Goal: Contribute content: Contribute content

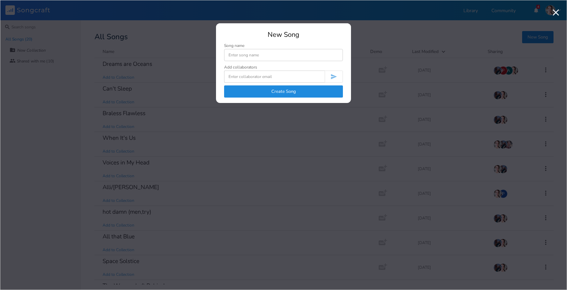
type input """
type input "[DATE] BB"
click at [271, 79] on input at bounding box center [274, 77] width 101 height 12
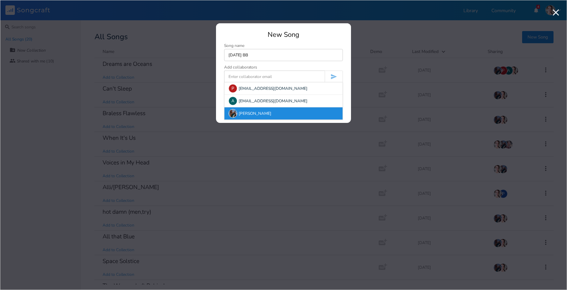
click at [244, 113] on div "[PERSON_NAME]" at bounding box center [283, 113] width 118 height 12
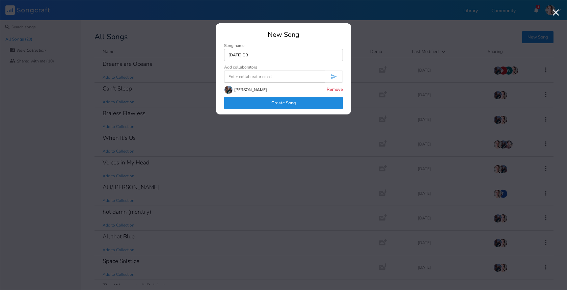
click at [258, 103] on button "Create Song" at bounding box center [283, 103] width 119 height 12
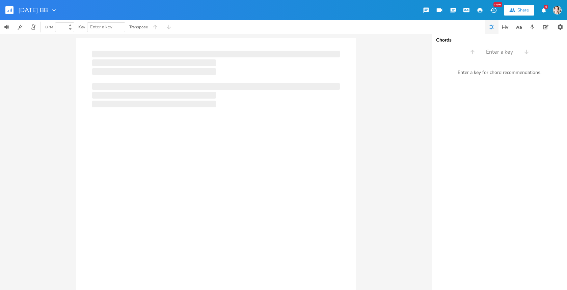
type input "100"
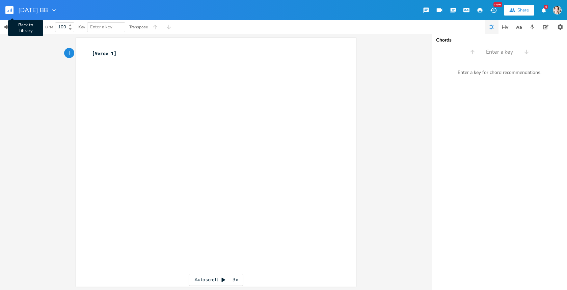
click at [9, 9] on rect "button" at bounding box center [9, 10] width 8 height 8
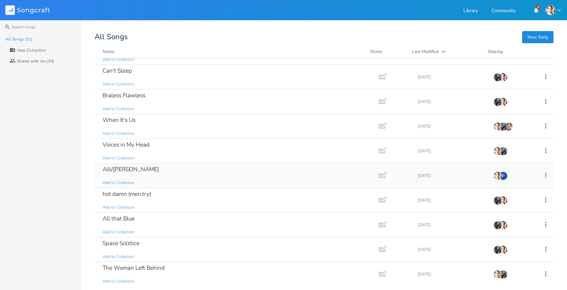
scroll to position [43, 0]
click at [126, 193] on div "hot damn (men,try)" at bounding box center [127, 194] width 49 height 6
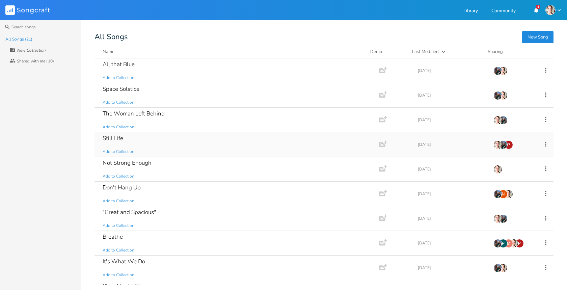
scroll to position [196, 0]
click at [130, 113] on div "The Woman Left Behind" at bounding box center [134, 115] width 62 height 6
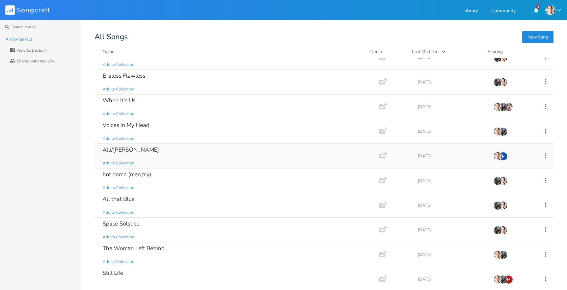
scroll to position [68, 0]
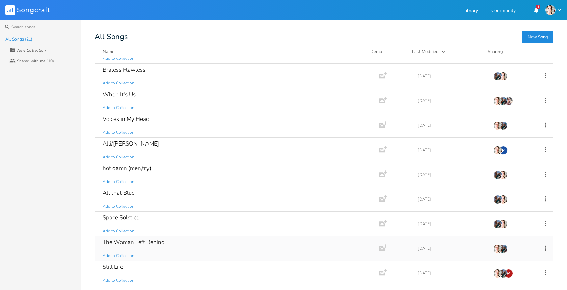
click at [133, 241] on div "The Woman Left Behind" at bounding box center [134, 242] width 62 height 6
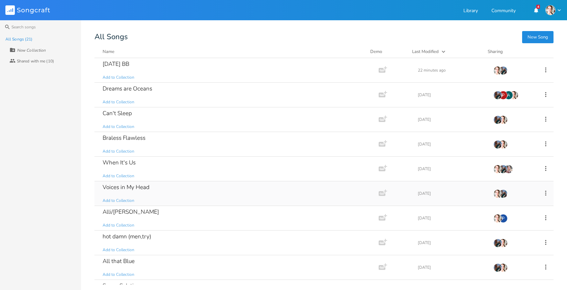
click at [131, 187] on div "Voices in My Head" at bounding box center [126, 187] width 47 height 6
click at [117, 64] on div "[DATE] BB" at bounding box center [116, 64] width 27 height 6
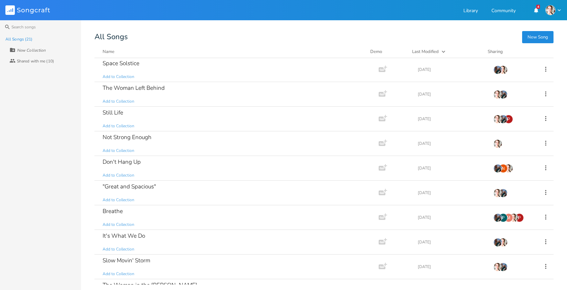
scroll to position [194, 0]
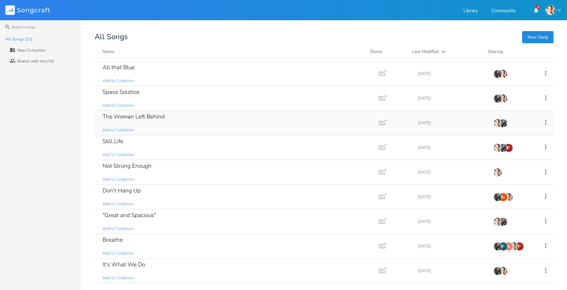
click at [154, 116] on div "The Woman Left Behind" at bounding box center [134, 117] width 62 height 6
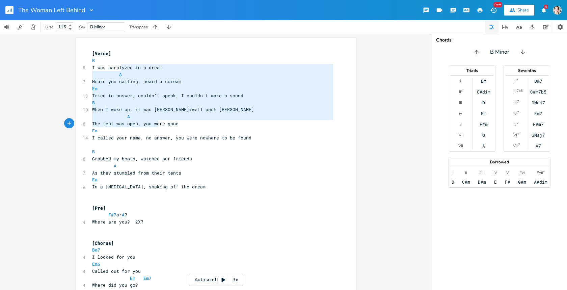
type textarea "yzed in a dream A Heard you calling, heard a scream Em Tried to answer, couldn'…"
drag, startPoint x: 118, startPoint y: 67, endPoint x: 155, endPoint y: 133, distance: 75.1
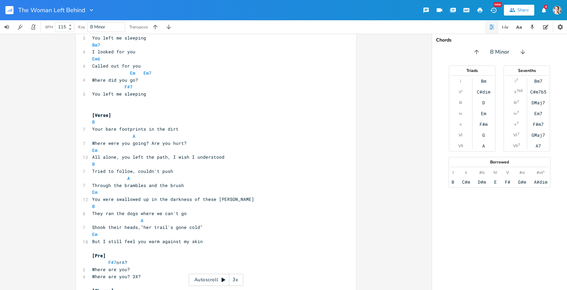
scroll to position [262, 0]
click at [195, 180] on pre "A" at bounding box center [213, 177] width 244 height 7
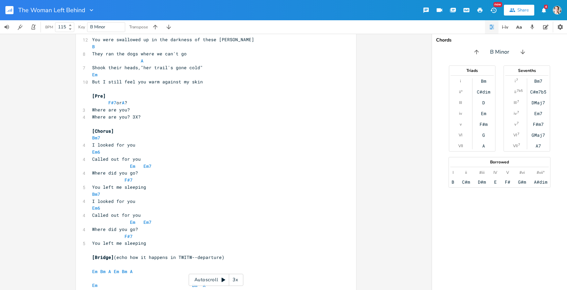
scroll to position [417, 0]
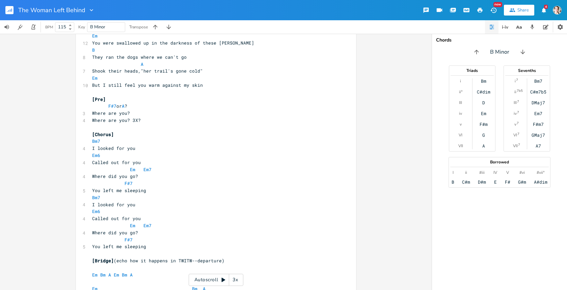
click at [71, 143] on div "x [Verse] B 8 I was paralyzed in a dream A 7 Heard you calling, heard a scream …" at bounding box center [216, 162] width 432 height 256
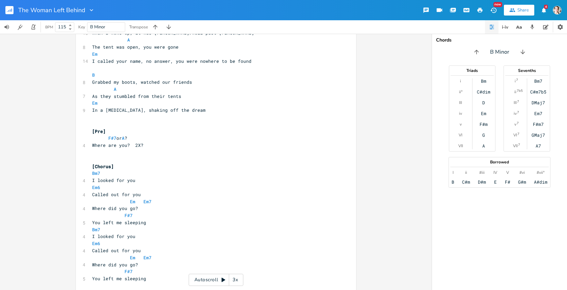
scroll to position [0, 0]
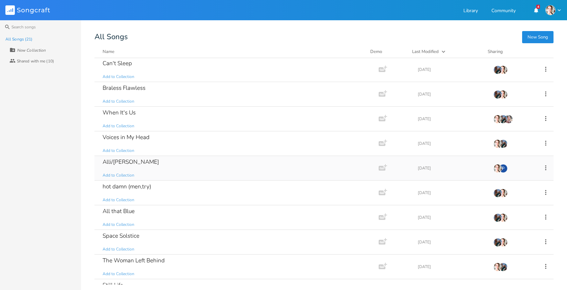
scroll to position [50, 0]
click at [129, 236] on div "Space Solstice" at bounding box center [121, 236] width 37 height 6
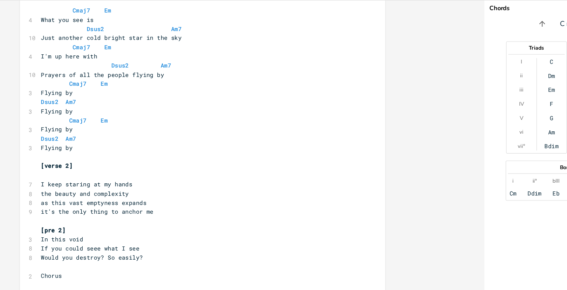
scroll to position [154, 0]
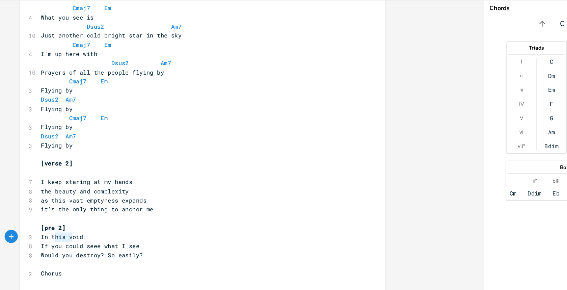
type textarea "his voi"
drag, startPoint x: 100, startPoint y: 215, endPoint x: 118, endPoint y: 217, distance: 17.8
click at [118, 217] on span "In this void" at bounding box center [108, 215] width 32 height 6
click at [172, 224] on pre "If you could seee what I see" at bounding box center [213, 222] width 244 height 7
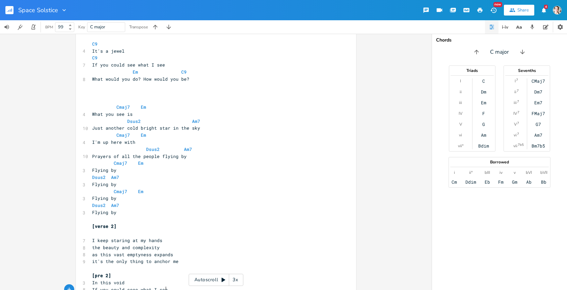
scroll to position [90, 0]
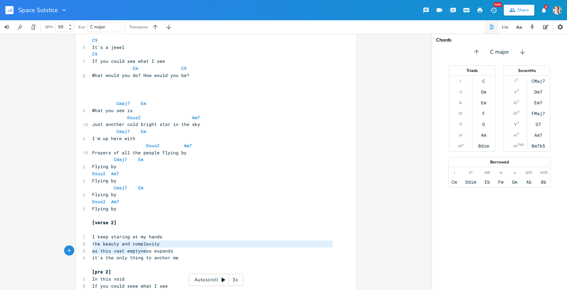
type textarea "he beauty and complexity as this vast emptyness"
drag, startPoint x: 92, startPoint y: 245, endPoint x: 149, endPoint y: 249, distance: 57.2
click at [149, 249] on div "Am7 C9 7 It's so silent here at night E7 Em9 9 I miss water,wind,and gravity Am…" at bounding box center [213, 227] width 244 height 534
click at [211, 233] on pre "I keep staring at my hands" at bounding box center [213, 236] width 244 height 7
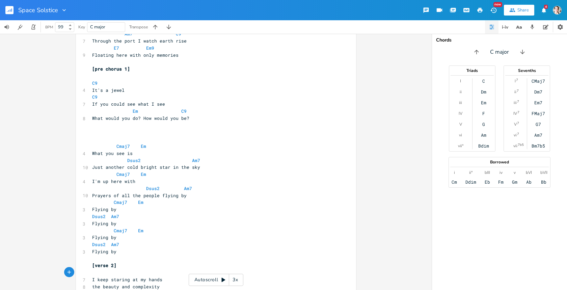
scroll to position [46, 0]
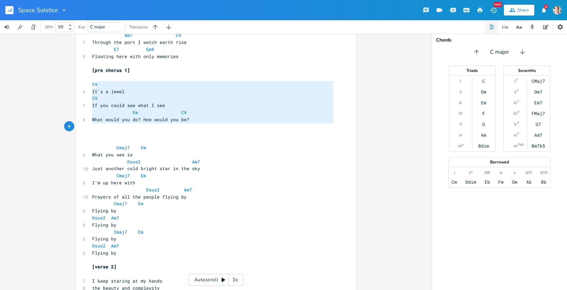
type textarea "It's a jewel C9 If you could see what I see Em C9 What would you do? How would …"
drag, startPoint x: 102, startPoint y: 86, endPoint x: 179, endPoint y: 131, distance: 89.4
click at [179, 131] on div "Am7 C9 7 It's so silent here at night E7 Em9 9 I miss water,wind,and gravity Am…" at bounding box center [213, 271] width 244 height 534
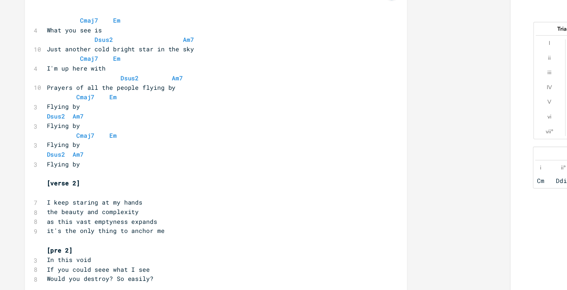
scroll to position [131, 0]
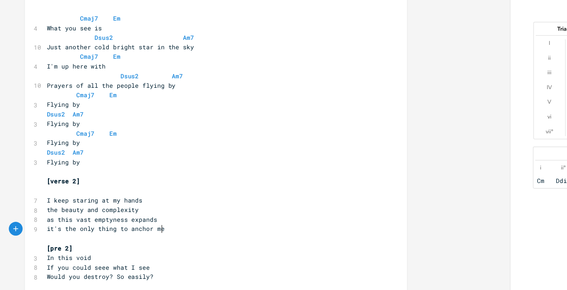
click at [181, 219] on pre "it's the only thing to anchor me" at bounding box center [213, 217] width 244 height 7
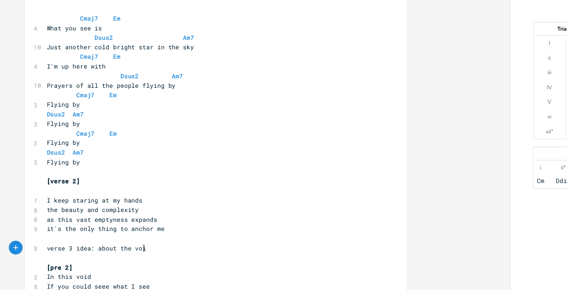
type textarea "verse 3 idea: about the voic"
type textarea "d"
drag, startPoint x: 124, startPoint y: 253, endPoint x: 90, endPoint y: 252, distance: 34.1
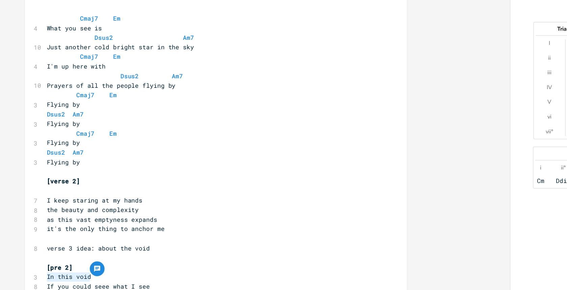
click at [91, 252] on pre "In this void" at bounding box center [213, 252] width 244 height 7
type textarea "In this void"
click at [92, 252] on span "In this void" at bounding box center [108, 252] width 32 height 6
type textarea "It's a jewel/or something l"
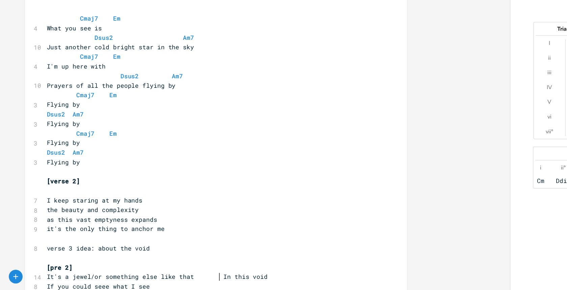
scroll to position [0, 35]
type textarea "else like that"
click at [187, 228] on pre "verse 3 idea: about the void" at bounding box center [213, 231] width 244 height 7
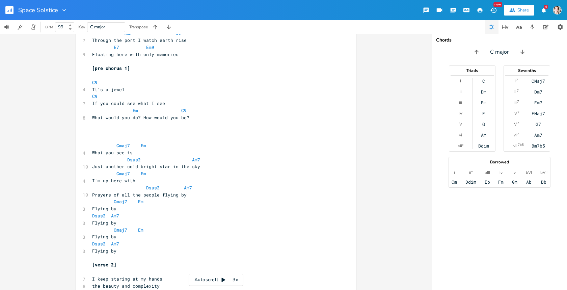
scroll to position [0, 0]
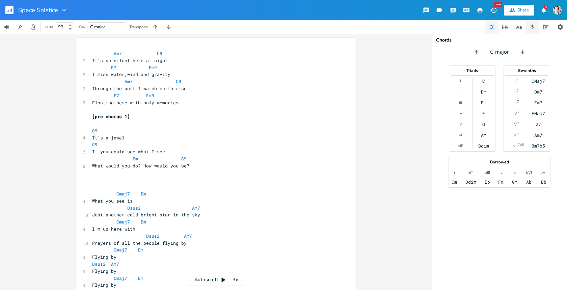
click at [529, 32] on button "button" at bounding box center [531, 26] width 13 height 13
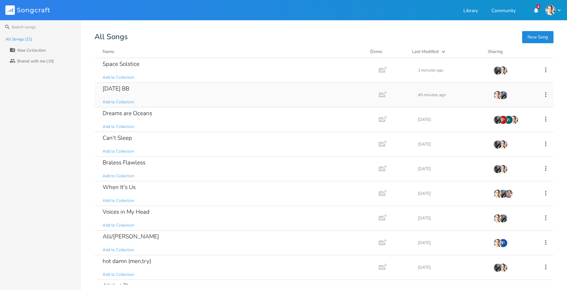
click at [118, 89] on div "[DATE] BB" at bounding box center [116, 89] width 27 height 6
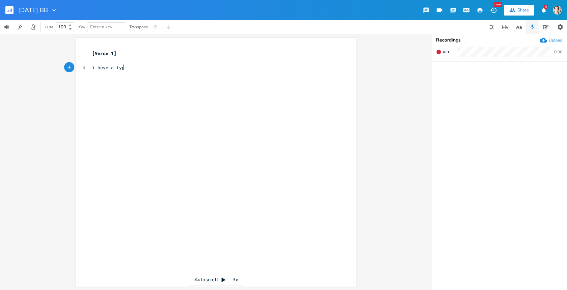
type textarea "i have a type"
type textarea "i know what i like"
type textarea "what's wrong with thqt"
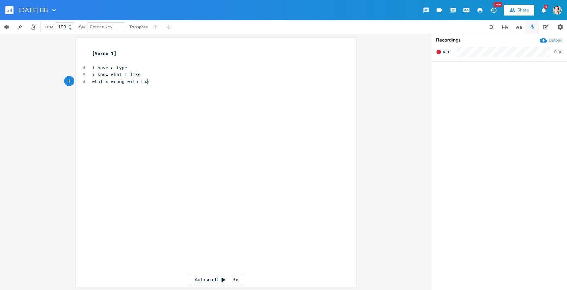
type textarea "at"
type textarea "nv"
type textarea "ever finish what i stARR"
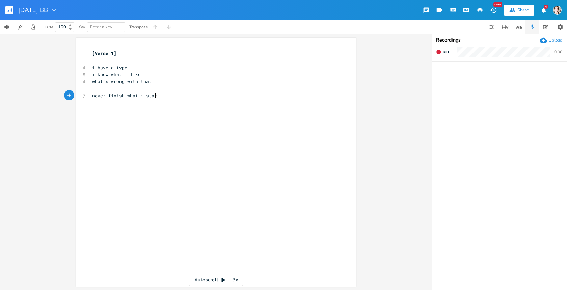
type textarea "art"
type textarea "hobbies"
type textarea "knitting learning tennis skiing playing the trumpet language"
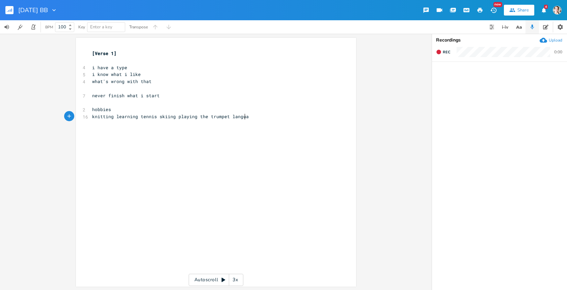
scroll to position [0, 120]
click at [113, 116] on span "knitting learning tennis skiing playing the trumpet language" at bounding box center [173, 116] width 162 height 6
click at [117, 116] on pre "knitting" at bounding box center [213, 116] width 244 height 7
type textarea "one sleeve"
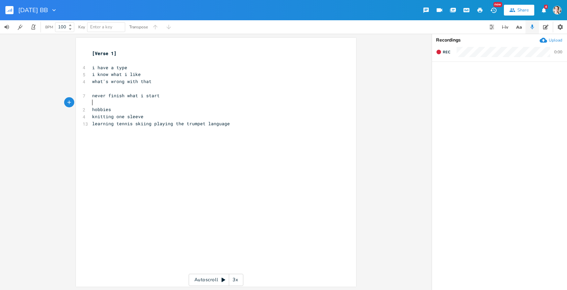
click at [91, 102] on pre "​" at bounding box center [213, 102] width 244 height 7
type textarea "i have som"
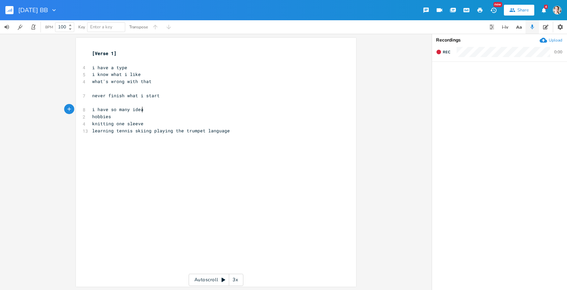
type textarea "many ideas"
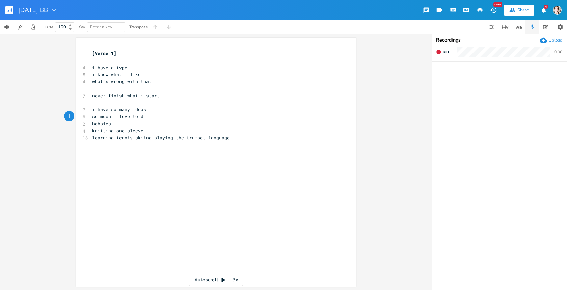
type textarea "so much I love to do"
click at [143, 110] on pre "i have so many ideas" at bounding box center [213, 109] width 244 height 7
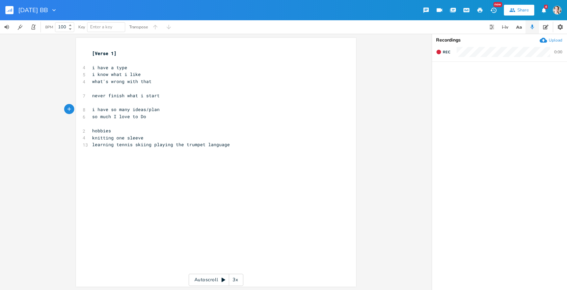
type textarea "/plans"
click at [144, 116] on pre "so much I love to Do" at bounding box center [213, 116] width 244 height 7
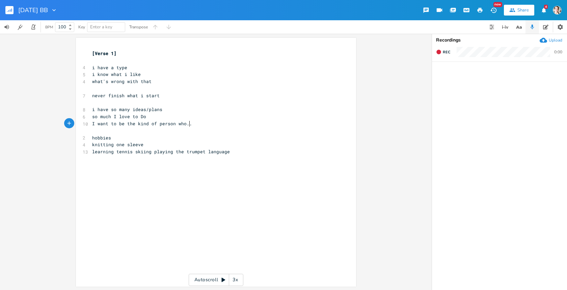
scroll to position [0, 74]
type textarea "I want to be the kind of person who..."
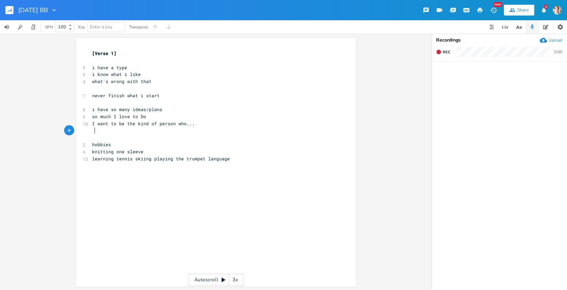
scroll to position [0, 1]
click at [99, 181] on div "xxxxxxxxxx [Verse 1] ​ 4 i have a type 5 i know what i like 4 what's wrong with…" at bounding box center [221, 169] width 261 height 240
type textarea "but it's hard"
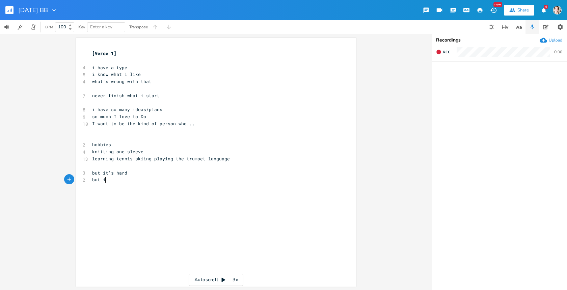
type textarea "but it"
type textarea "s boring anf"
type textarea "d its hard"
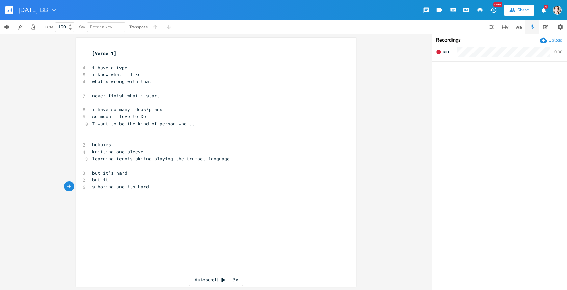
scroll to position [0, 18]
click at [130, 187] on span "s boring and its hard" at bounding box center [120, 187] width 57 height 6
type textarea "'"
click at [92, 186] on span "s boring and it's hard" at bounding box center [121, 187] width 59 height 6
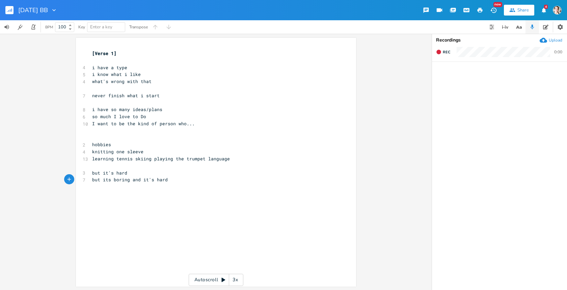
type textarea "'"
click at [168, 182] on pre "but it's boring and it's hard" at bounding box center [213, 179] width 244 height 7
type textarea "but it's dangerous"
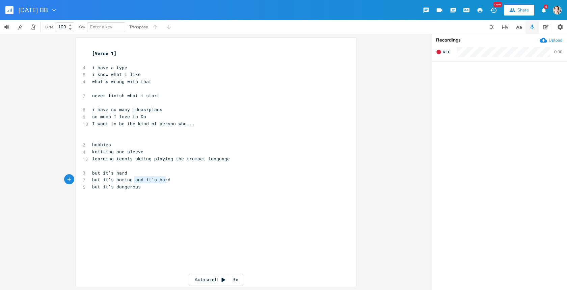
type textarea "and it's hard"
drag, startPoint x: 133, startPoint y: 181, endPoint x: 165, endPoint y: 179, distance: 32.8
click at [165, 179] on span "but it's boring and it's hard" at bounding box center [131, 179] width 78 height 6
click at [141, 187] on pre "but it's dangerous" at bounding box center [213, 186] width 244 height 7
click at [176, 188] on pre "but it's dangerous and it's hard" at bounding box center [213, 186] width 244 height 7
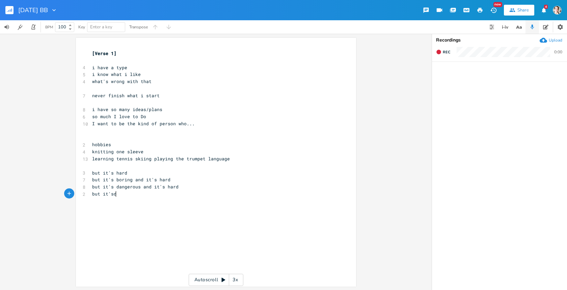
scroll to position [0, 16]
type textarea "but it'sd\"
type textarea "expensive and it"
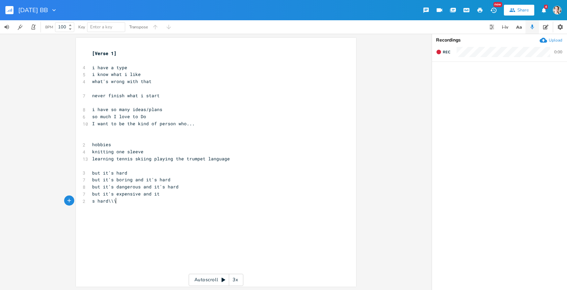
type textarea "s hard\\\\"
type textarea "'s hard"
click at [91, 168] on pre "​" at bounding box center [213, 165] width 244 height 7
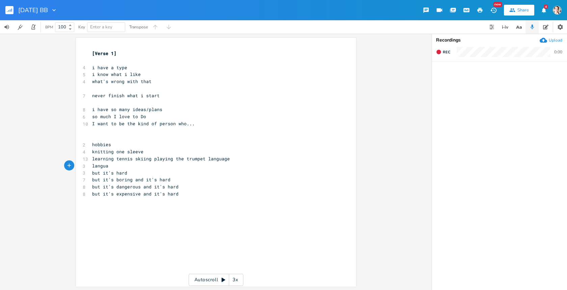
scroll to position [0, 18]
type textarea "language"
click at [224, 159] on pre "learning tennis skiing playing the trumpet language" at bounding box center [213, 158] width 244 height 7
click at [92, 173] on span "language" at bounding box center [103, 173] width 22 height 6
type textarea "I hoiught"
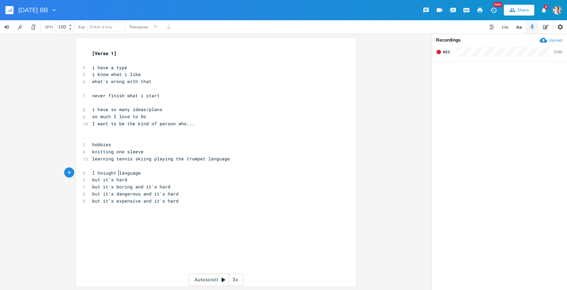
scroll to position [0, 19]
click at [104, 173] on span "I hoiught language" at bounding box center [116, 173] width 49 height 6
click at [104, 173] on span "I ught language" at bounding box center [112, 173] width 40 height 6
drag, startPoint x: 106, startPoint y: 172, endPoint x: 96, endPoint y: 172, distance: 10.1
click at [96, 172] on span "I ught language" at bounding box center [112, 173] width 40 height 6
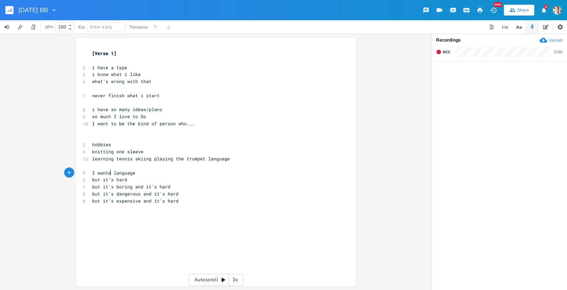
type textarea "wanted"
type textarea "[PERSON_NAME]"
type textarea "learn French"
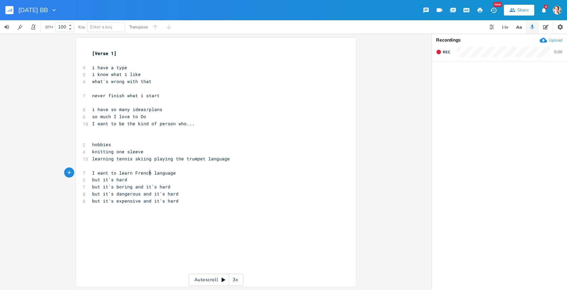
scroll to position [0, 26]
click at [173, 171] on pre "I want to learn French language" at bounding box center [213, 172] width 244 height 7
type textarea "So i bouht"
type textarea "ught some books"
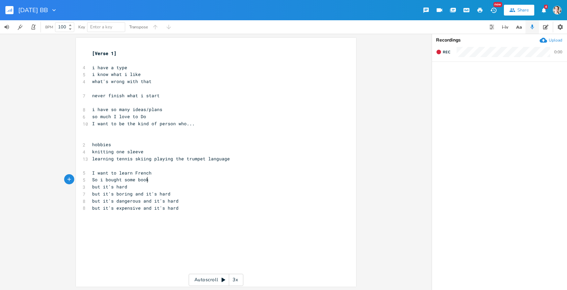
scroll to position [0, 34]
type textarea "I got sthe"
type textarea "the best app = you know the one"
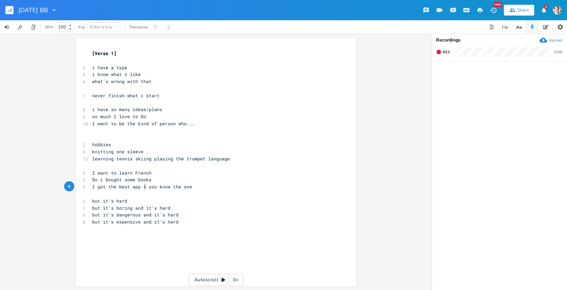
click at [142, 187] on span "I got the best app = you know the one" at bounding box center [142, 187] width 100 height 6
type textarea "-"
click at [93, 195] on pre "​" at bounding box center [213, 193] width 244 height 7
click at [97, 200] on span "but it's hard" at bounding box center [109, 201] width 35 height 6
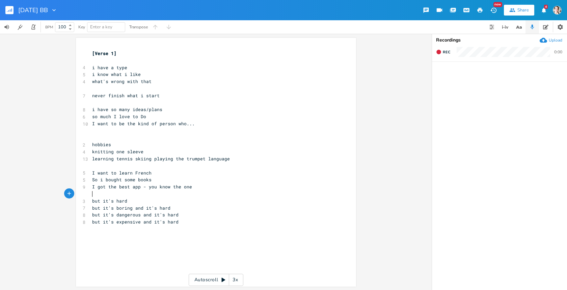
click at [93, 196] on pre "​" at bounding box center [213, 193] width 244 height 7
click at [93, 239] on div "x [Verse 1] ​ 4 i have a type 5 i know what i like 4 what's wrong with that ​ 7…" at bounding box center [221, 169] width 261 height 240
type textarea "My lips are sensitib"
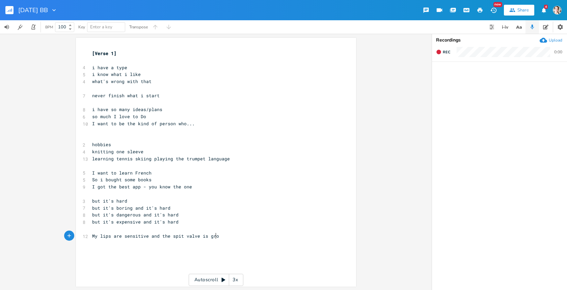
type textarea "ve and the spit valve is gross"
type textarea "and It's hard"
click at [156, 237] on span "My lips are sensitive and the spit valve is gross" at bounding box center [158, 236] width 132 height 6
type textarea ","
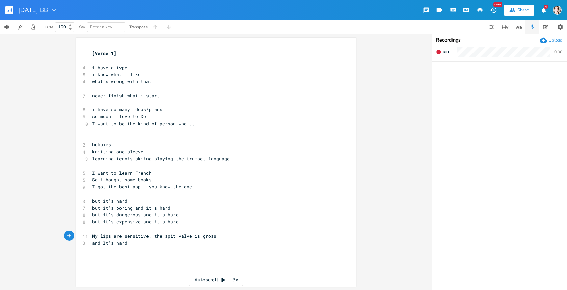
scroll to position [0, 1]
click at [92, 236] on span "My lips are sensitive, the spit valve is gross" at bounding box center [154, 236] width 124 height 6
click at [91, 193] on pre "​" at bounding box center [213, 193] width 244 height 7
click at [176, 222] on pre "but it's expensive and it's hard" at bounding box center [213, 221] width 244 height 7
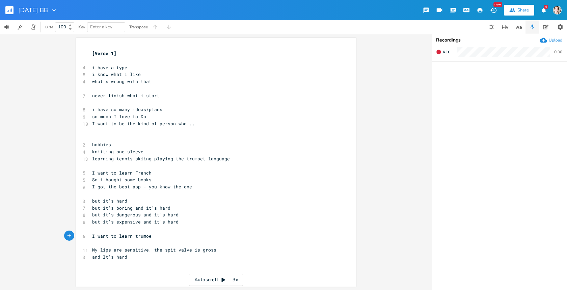
type textarea "I want to learn trumoet"
click at [143, 237] on span "I want to learn trumoet" at bounding box center [123, 236] width 62 height 6
click at [144, 237] on span "I want to learn trumoet" at bounding box center [123, 236] width 62 height 6
type textarea "p"
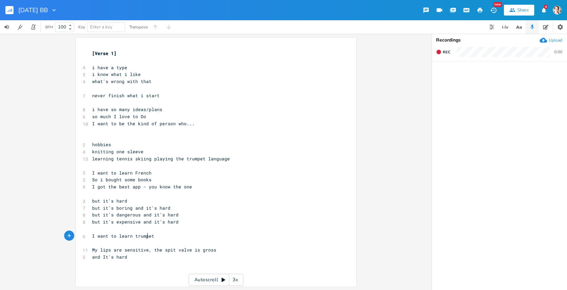
scroll to position [0, 3]
click at [148, 173] on pre "I want to learn French" at bounding box center [213, 172] width 244 height 7
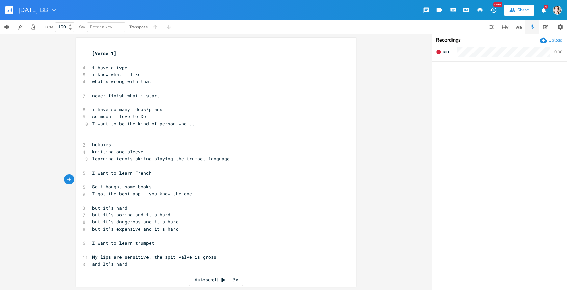
click at [148, 172] on pre "I want to learn French" at bounding box center [213, 172] width 244 height 7
click at [92, 179] on pre "​" at bounding box center [213, 179] width 244 height 7
click at [107, 179] on pre "​" at bounding box center [213, 179] width 244 height 7
type textarea "Cause I thibk it"
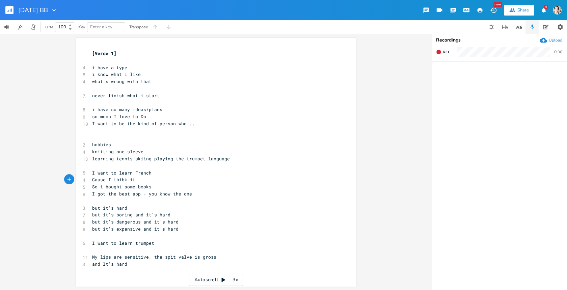
scroll to position [0, 29]
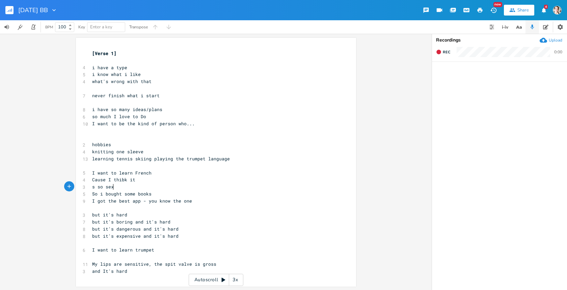
type textarea "s so sexy"
click at [95, 187] on span "s so sexy" at bounding box center [104, 187] width 24 height 6
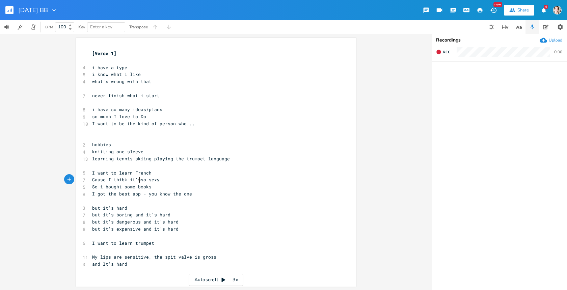
type textarea "'s"
click at [121, 180] on span "Cause I thibk it's so sexy" at bounding box center [127, 179] width 70 height 6
type textarea "n"
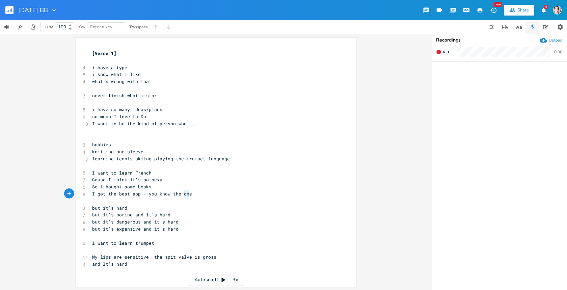
type textarea "he one"
type textarea "the best app - you know the one"
type textarea "I got the best app - you know the one"
drag, startPoint x: 187, startPoint y: 194, endPoint x: 90, endPoint y: 195, distance: 97.2
click at [91, 195] on pre "I got the best app - you know the one" at bounding box center [213, 193] width 244 height 7
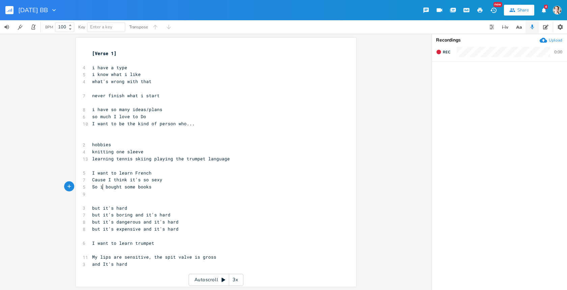
click at [101, 187] on span "So i bought some books" at bounding box center [121, 187] width 59 height 6
type textarea "I"
click at [101, 187] on span "So I bought some books" at bounding box center [121, 187] width 59 height 6
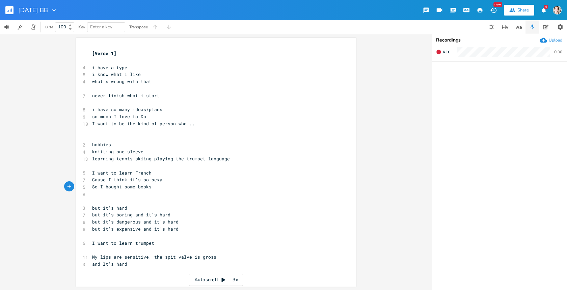
click at [152, 187] on pre "So I bought some books" at bounding box center [213, 186] width 244 height 7
click at [151, 187] on pre "So I bought some books" at bounding box center [213, 186] width 244 height 7
type textarea "and an ao"
type textarea "pp"
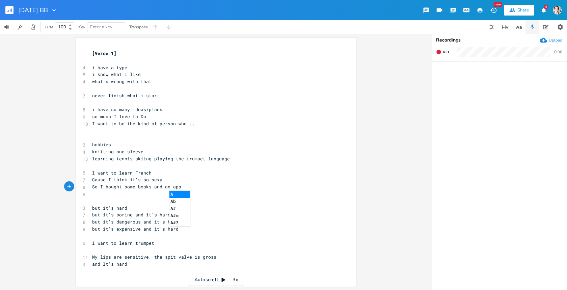
scroll to position [0, 5]
click at [98, 186] on span "So I bought some books and an app" at bounding box center [136, 187] width 89 height 6
click at [98, 186] on span "I bought some books and an app" at bounding box center [132, 187] width 81 height 6
click at [125, 209] on pre "but it's hard" at bounding box center [213, 207] width 244 height 7
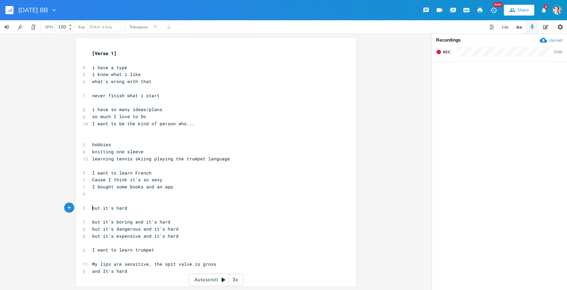
click at [92, 208] on span "but it's hard" at bounding box center [109, 208] width 35 height 6
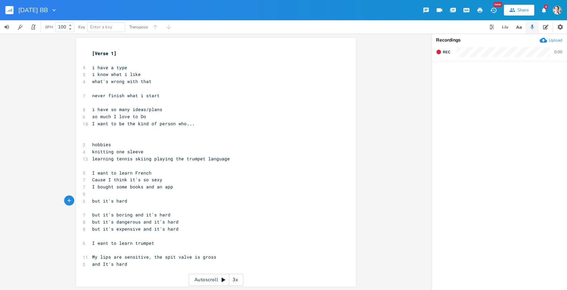
click at [91, 194] on pre "​" at bounding box center [213, 193] width 244 height 7
drag, startPoint x: 98, startPoint y: 201, endPoint x: 90, endPoint y: 200, distance: 7.8
click at [92, 200] on span "but it's hard" at bounding box center [109, 201] width 35 height 6
type textarea "and"
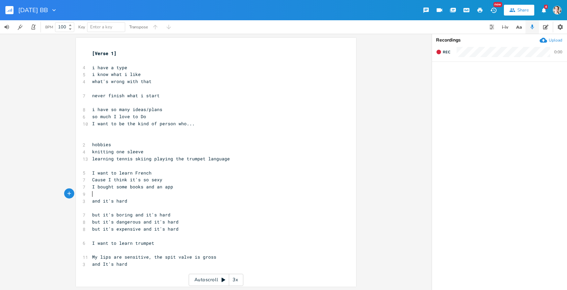
click at [91, 195] on pre "​" at bounding box center [213, 193] width 244 height 7
type textarea "it's hard to pronounce and takes lots of paractice"
click at [159, 194] on span "it's hard to pronounce and takes lots of paractice" at bounding box center [159, 194] width 135 height 6
type textarea "it"
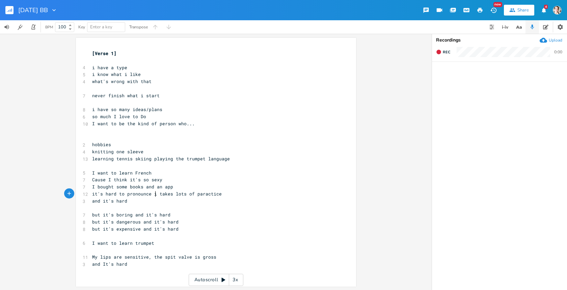
scroll to position [0, 2]
click at [103, 194] on span "it's hard to pronounce it takes lots of paractice" at bounding box center [158, 194] width 132 height 6
type textarea "too"
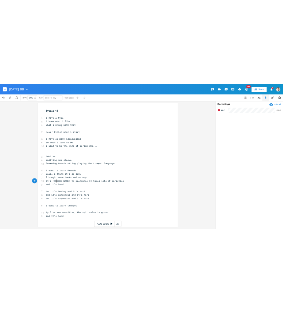
scroll to position [0, 7]
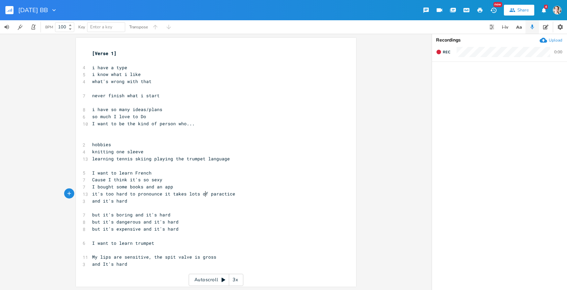
click at [203, 194] on span "it's too hard to pronounce it takes lots of paractice" at bounding box center [163, 194] width 143 height 6
click at [91, 249] on pre "​" at bounding box center [213, 249] width 244 height 7
click at [204, 240] on pre "I want to learn trumpet" at bounding box center [213, 243] width 244 height 7
click at [150, 242] on span "I want to learn trumpet" at bounding box center [123, 243] width 62 height 6
click at [206, 125] on pre "I want to be the kind of person who..." at bounding box center [213, 123] width 244 height 7
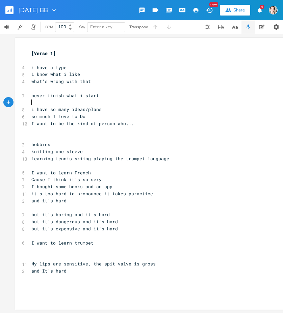
click at [30, 105] on pre "​" at bounding box center [152, 102] width 244 height 7
type textarea "I'm a go getter"
click at [95, 95] on pre "never finish what i start" at bounding box center [152, 95] width 244 height 7
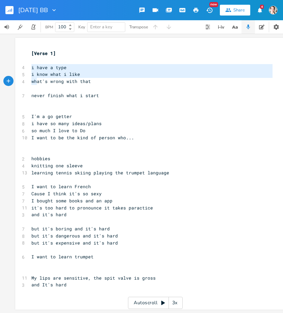
type textarea "i have a type i know what i like what's wrong with that never finish what i sta…"
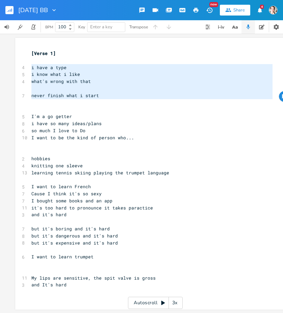
drag, startPoint x: 29, startPoint y: 66, endPoint x: 94, endPoint y: 103, distance: 74.2
click at [94, 103] on div "[Verse 1] ​ 4 i have a type 5 i know what i like 4 what's wrong with that ​ 7 n…" at bounding box center [152, 169] width 244 height 239
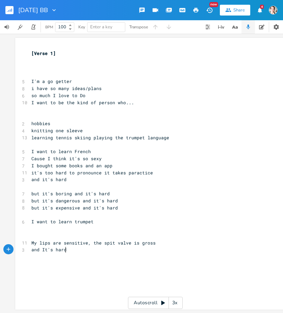
click at [72, 256] on div "x [Verse 1] ​ ​ ​ 5 I'm a go getter 8 i have so many ideas/plans 6 so much I lo…" at bounding box center [160, 180] width 261 height 263
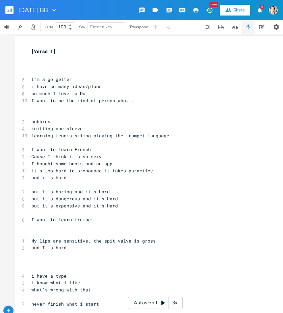
scroll to position [0, 0]
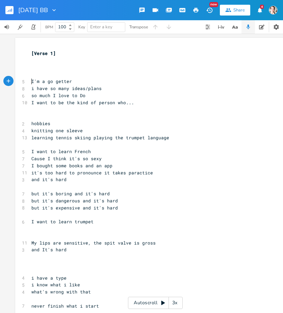
click at [30, 81] on pre "I'm a go getter" at bounding box center [152, 81] width 244 height 7
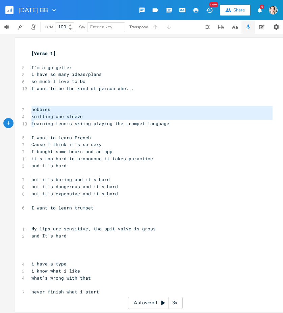
type textarea "hobbies knitting one sleeve learning tennis skiing playing the trumpet language"
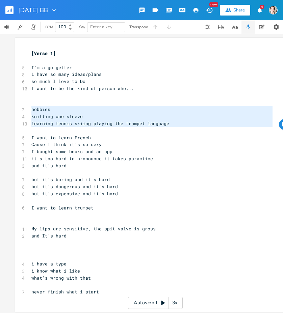
drag, startPoint x: 30, startPoint y: 109, endPoint x: 35, endPoint y: 132, distance: 23.2
click at [35, 132] on div "[Verse 1] ​ 5 I'm a go getter 8 i have so many ideas/plans 6 so much I love to …" at bounding box center [152, 176] width 244 height 253
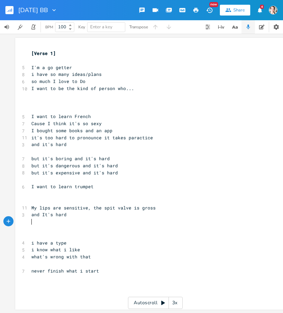
click at [37, 224] on pre "​" at bounding box center [152, 221] width 244 height 7
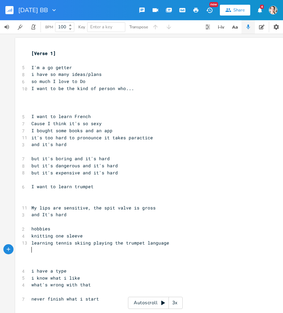
click at [30, 116] on pre "I want to learn French" at bounding box center [152, 116] width 244 height 7
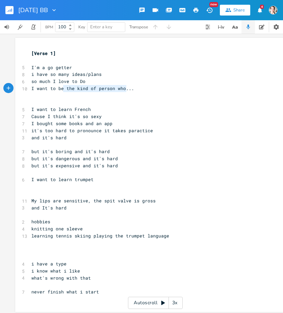
drag, startPoint x: 123, startPoint y: 88, endPoint x: 56, endPoint y: 88, distance: 66.8
click at [56, 88] on span "I want to be the kind of person who..." at bounding box center [82, 88] width 103 height 6
type textarea "be the kind of person who."
click at [66, 90] on span "I want to be the kind of person who..." at bounding box center [82, 88] width 103 height 6
drag, startPoint x: 60, startPoint y: 88, endPoint x: 35, endPoint y: 89, distance: 25.0
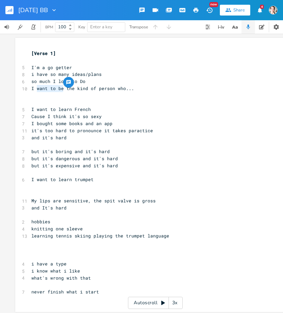
click at [35, 89] on span "I want to be the kind of person who..." at bounding box center [82, 88] width 103 height 6
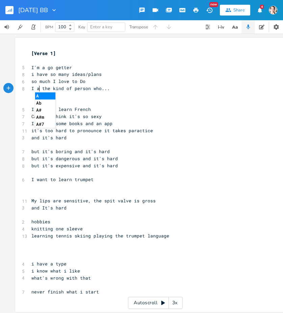
type textarea "am"
click at [108, 89] on pre "I am the kind of person who..." at bounding box center [152, 88] width 244 height 7
type textarea "could do anything"
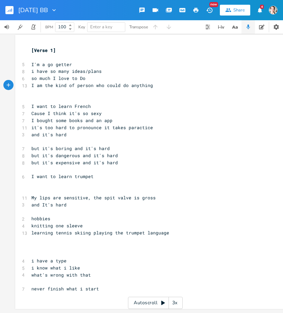
scroll to position [7, 0]
click at [64, 125] on span "it's too hard to pronounce it takes paractice" at bounding box center [91, 128] width 121 height 6
type textarea "it's too to pronounce"
drag, startPoint x: 84, startPoint y: 124, endPoint x: 29, endPoint y: 126, distance: 55.0
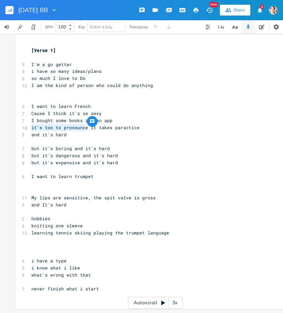
click at [31, 126] on span "it's too to pronounce it takes paractice" at bounding box center [85, 128] width 108 height 6
click at [32, 125] on span "it takes paractice" at bounding box center [55, 128] width 49 height 6
click at [84, 125] on pre "it takes paractice" at bounding box center [152, 127] width 244 height 7
type textarea "it hurts my mouth"
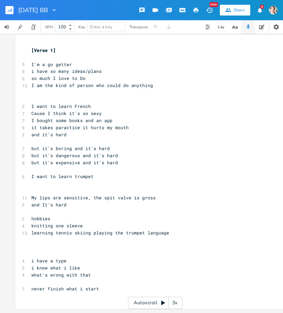
click at [28, 143] on div "it hurts my mouth x [Verse 1] ​ 5 I'm a go getter 8 i have so many ideas/plans …" at bounding box center [155, 172] width 280 height 274
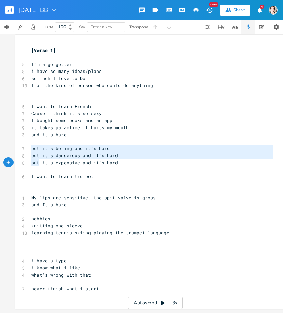
type textarea "but it's boring and it's hard but it's dangerous and it's hard but it's expensi…"
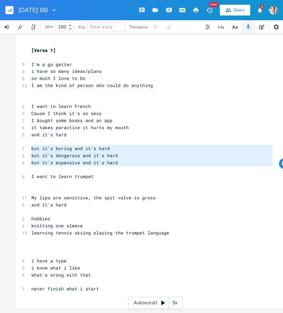
drag, startPoint x: 29, startPoint y: 144, endPoint x: 66, endPoint y: 164, distance: 41.8
click at [66, 164] on div "[Verse 1] ​ 5 I'm a go getter 8 i have so many ideas/plans 6 so much I love to …" at bounding box center [152, 173] width 244 height 253
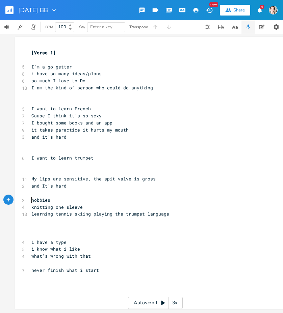
click at [30, 197] on pre "hobbies" at bounding box center [152, 200] width 244 height 7
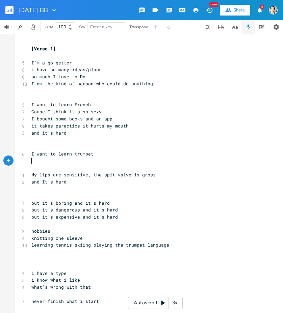
click at [31, 160] on pre "​" at bounding box center [152, 161] width 244 height 7
type textarea "Cause I wanna play Jazz"
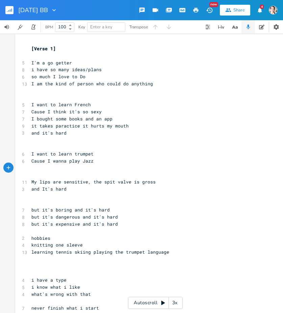
click at [114, 156] on pre "I want to learn trumpet" at bounding box center [152, 154] width 244 height 7
click at [30, 168] on pre "​" at bounding box center [152, 168] width 244 height 7
type textarea "I b"
click at [31, 168] on span "I b" at bounding box center [35, 168] width 8 height 6
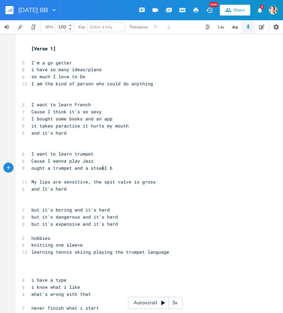
type textarea "ought a trumpet and a stsand"
click at [114, 168] on pre "ought a trumpet and a stsandI b" at bounding box center [152, 168] width 244 height 7
click at [95, 168] on span "ought a trumpet and a stsand" at bounding box center [69, 168] width 76 height 6
click at [30, 182] on pre "My lips are sensitive, the spit valve is gross" at bounding box center [152, 182] width 244 height 7
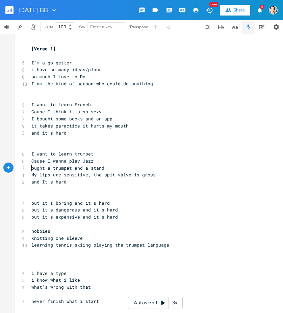
click at [31, 169] on span "ought a trumpet and a stand" at bounding box center [67, 168] width 73 height 6
type textarea "I b"
click at [75, 133] on pre "and it's hard" at bounding box center [152, 133] width 244 height 7
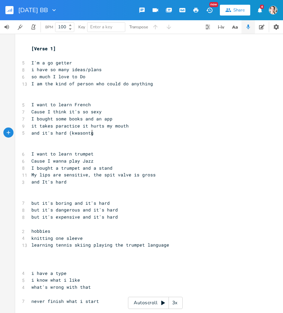
type textarea "(kwasontg\"
type textarea ")"
click at [77, 182] on pre "and It's hard" at bounding box center [152, 182] width 244 height 7
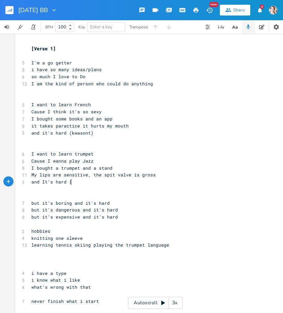
scroll to position [0, 2]
type textarea "(sad trumpet sound)"
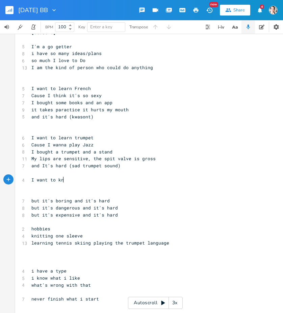
scroll to position [0, 26]
type textarea "I want to knot something"
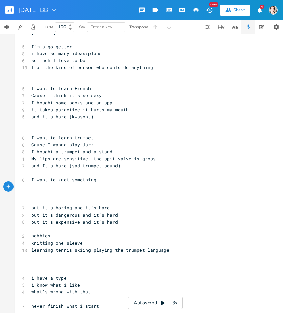
click at [64, 180] on span "I want to knot something" at bounding box center [63, 180] width 65 height 6
type textarea "i"
click at [93, 181] on pre "I want to knit something" at bounding box center [152, 179] width 244 height 7
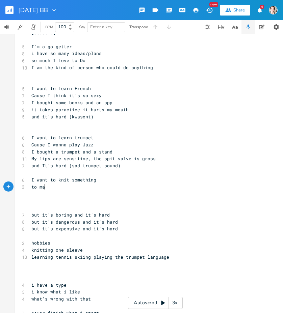
type textarea "to maj"
type textarea "ke ou"
type textarea "u"
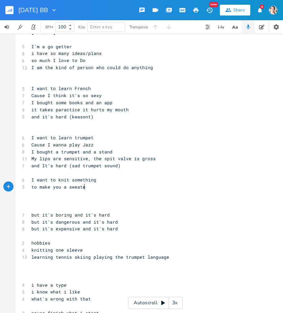
type textarea "you a sweater"
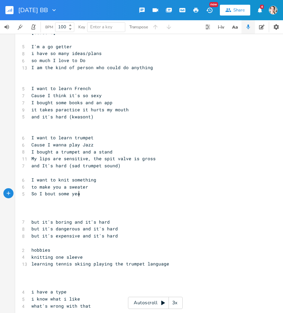
scroll to position [0, 39]
type textarea "So I bout some yearn"
type textarea "arn and a bag"
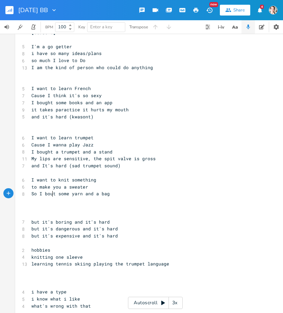
click at [50, 194] on span "So I bout some yarn and a bag" at bounding box center [70, 194] width 78 height 6
type textarea "gh"
click at [110, 195] on span "So I bought some yarn and a bag" at bounding box center [73, 194] width 84 height 6
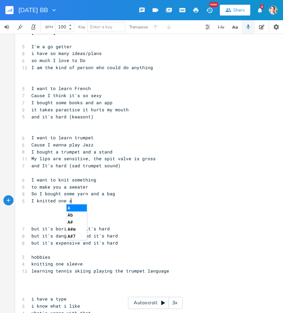
scroll to position [0, 29]
type textarea "I knitted one arn"
type textarea "m amd it's really boring"
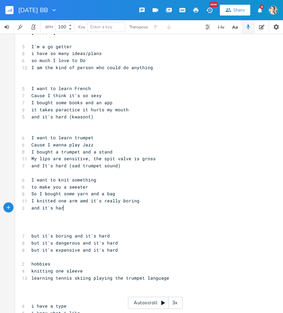
type textarea "and it's hard"
click at [112, 207] on pre "and it's hard" at bounding box center [152, 207] width 244 height 7
type textarea "but it's boring and it's hard"
drag, startPoint x: 107, startPoint y: 235, endPoint x: 26, endPoint y: 235, distance: 80.7
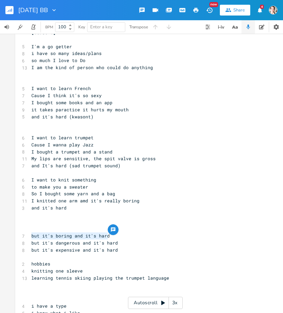
click at [26, 235] on div "but it's boring and it's hard x [Verse 1] ​ 5 I'm a go getter 8 i have so many …" at bounding box center [155, 185] width 280 height 337
click at [116, 249] on pre "but it's expensive and it's hard" at bounding box center [152, 250] width 244 height 7
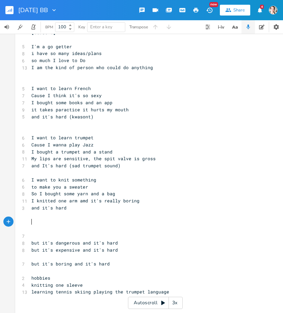
click at [30, 219] on pre "​" at bounding box center [152, 222] width 244 height 7
type textarea "I want to go skatingt"
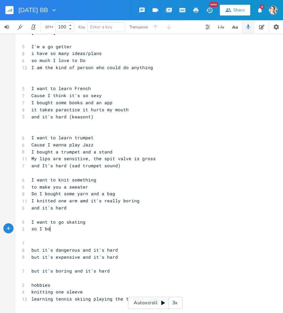
scroll to position [0, 15]
type textarea "so I bought rollerblades and some pads"
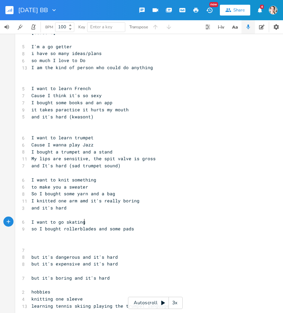
click at [83, 223] on pre "I want to go skating" at bounding box center [152, 222] width 244 height 7
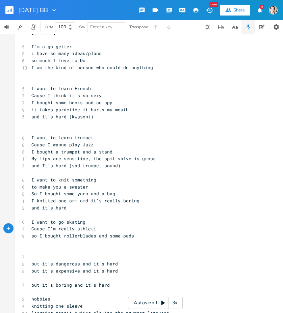
type textarea "Cause I'm really athletic"
drag, startPoint x: 92, startPoint y: 236, endPoint x: 61, endPoint y: 235, distance: 31.1
click at [61, 235] on span "so I bought rollerblades and some pads" at bounding box center [82, 236] width 103 height 6
type textarea "helmet"
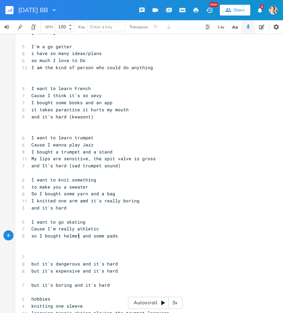
scroll to position [0, 13]
click at [114, 237] on pre "so I bought helmet and some pads" at bounding box center [152, 236] width 244 height 7
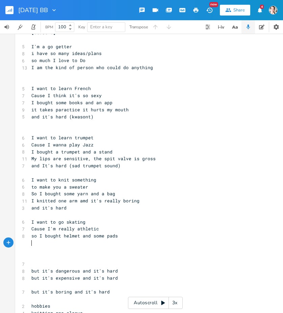
click at [116, 238] on pre "so I bought helmet and some pads" at bounding box center [152, 236] width 244 height 7
type textarea "It hurts my ankes"
type textarea ", it's really dangerous"
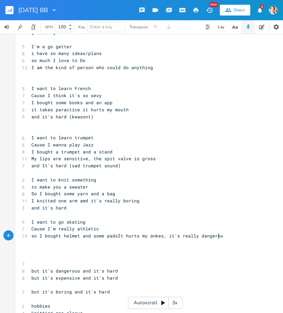
scroll to position [0, 43]
click at [114, 236] on span "so I bought helmet and some padsIt hurts my ankes, it's really dangerous" at bounding box center [128, 236] width 194 height 6
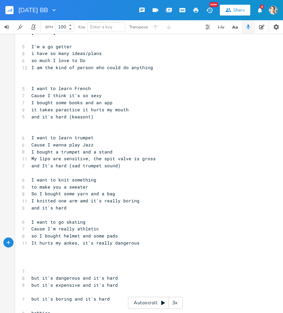
click at [138, 243] on pre "It hurts my ankes, it's really dangerous" at bounding box center [152, 243] width 244 height 7
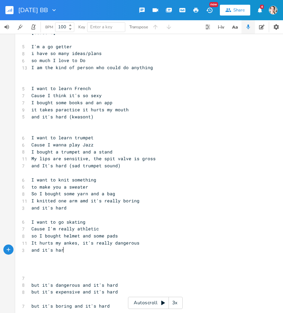
type textarea "and it's hard"
click at [73, 210] on pre "and it's hard" at bounding box center [152, 207] width 244 height 7
type textarea "(bored os\"
type textarea "sound)"
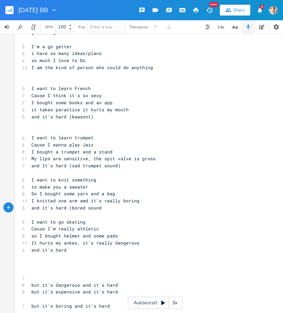
scroll to position [0, 13]
click at [78, 251] on pre "and it's hard" at bounding box center [152, 250] width 244 height 7
type textarea "(crash sound"
click at [78, 251] on span "and it's hard (crash sound" at bounding box center [66, 250] width 70 height 6
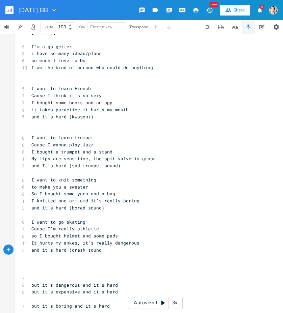
type textarea ")"
click at [103, 251] on pre "and it's hard (crash sound" at bounding box center [152, 250] width 244 height 7
type textarea "or OUCH)"
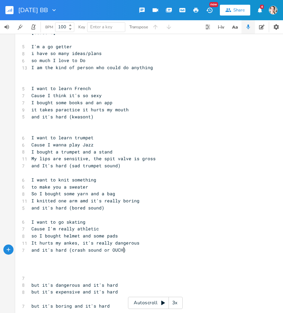
scroll to position [0, 21]
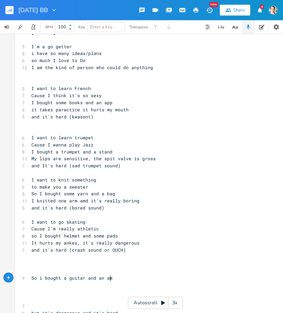
type textarea "So i bought a guitar and an amp"
click at [39, 265] on pre "​" at bounding box center [152, 264] width 244 height 7
type textarea "I wanna"
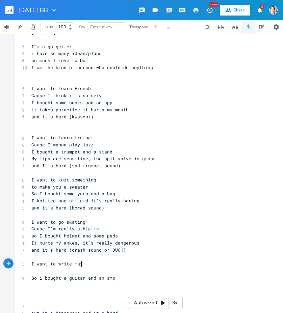
type textarea "nt to write music"
click at [38, 271] on pre "​" at bounding box center [152, 271] width 244 height 7
type textarea "Cause it's"
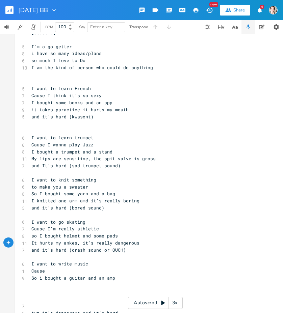
click at [70, 244] on span "It hurts my ankes, it's really dangerous" at bounding box center [85, 243] width 108 height 6
type textarea "l"
click at [61, 273] on pre "Cause" at bounding box center [152, 271] width 244 height 7
click at [88, 265] on pre "I want to write music" at bounding box center [152, 264] width 244 height 7
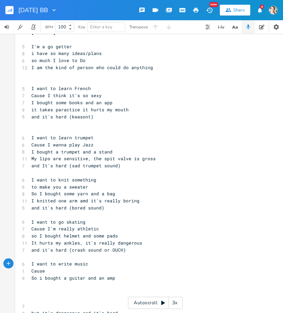
click at [52, 274] on pre "Cause" at bounding box center [152, 271] width 244 height 7
click at [88, 265] on pre "I want to write music" at bounding box center [152, 264] width 244 height 7
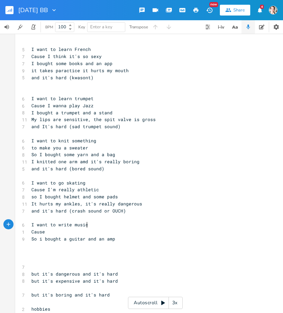
scroll to position [61, 0]
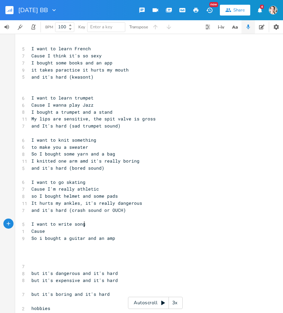
type textarea "songs"
click at [63, 231] on pre "Cause" at bounding box center [152, 231] width 244 height 7
type textarea "I wanna e"
type textarea "be famouse"
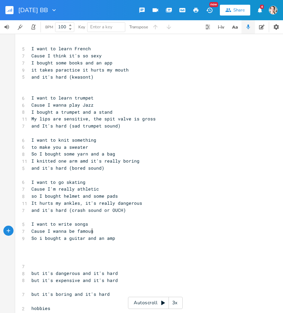
scroll to position [0, 23]
click at [50, 249] on pre "​" at bounding box center [152, 252] width 244 height 7
type textarea ", and it's really expensive"
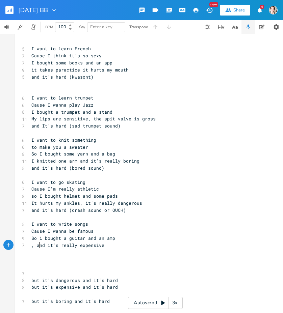
click at [37, 246] on span ", and it's really expensive" at bounding box center [67, 245] width 73 height 6
click at [30, 244] on pre ", and it's really expensive" at bounding box center [152, 245] width 244 height 7
type textarea "b"
type textarea "But things have to rhyme"
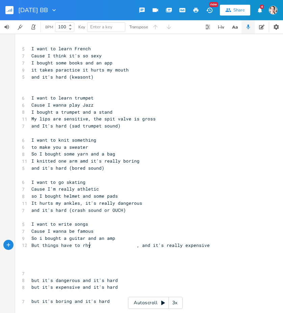
scroll to position [0, 50]
click at [138, 246] on span "But things have to rhyme , and it's really expensive" at bounding box center [123, 245] width 184 height 6
click at [167, 245] on pre "But things have to rhyme, and it's really expensive" at bounding box center [152, 245] width 244 height 7
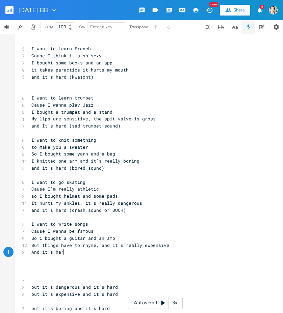
type textarea "And it's hard"
click at [224, 214] on pre "​" at bounding box center [152, 217] width 244 height 7
click at [70, 253] on pre "And it's hard" at bounding box center [152, 252] width 244 height 7
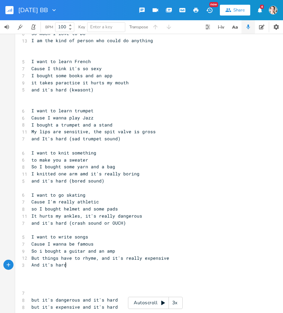
scroll to position [48, 0]
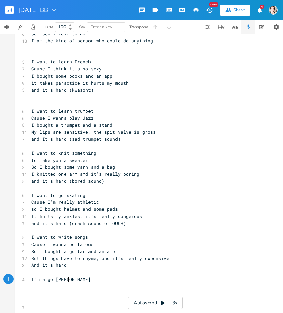
type textarea "I'm a go getter"
click at [51, 104] on pre "​" at bounding box center [152, 104] width 244 height 7
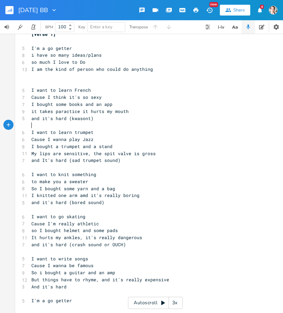
scroll to position [9, 0]
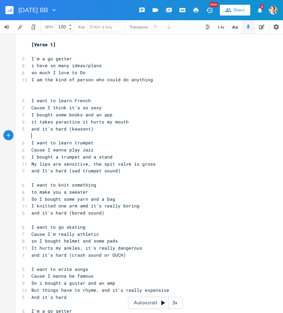
click at [54, 88] on pre at bounding box center [152, 86] width 244 height 7
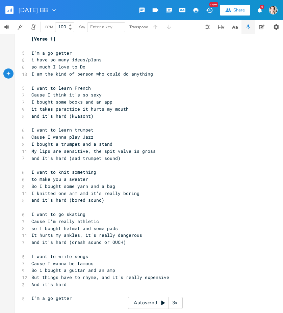
scroll to position [16, 0]
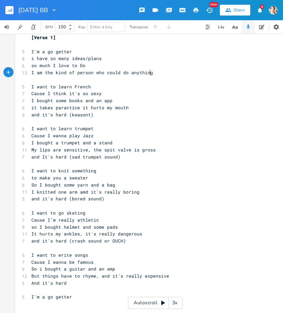
click at [73, 282] on pre "And it's hard" at bounding box center [152, 283] width 244 height 7
type textarea "(mensive, lensive, densei v"
type textarea "ive)"
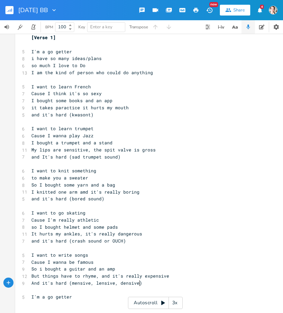
scroll to position [0, 6]
type textarea "...)"
click at [76, 50] on pre "I'm a go getter" at bounding box center [152, 51] width 244 height 7
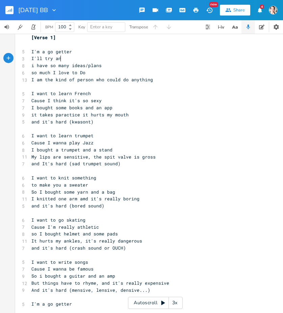
type textarea "I'll try ant"
type textarea "ything"
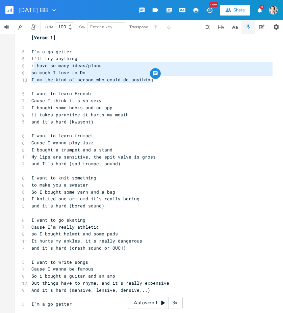
type textarea "i have so many ideas/plans so much I love to Do I am the kind of person who cou…"
drag, startPoint x: 148, startPoint y: 81, endPoint x: 30, endPoint y: 67, distance: 119.2
click at [30, 67] on div "[Verse 1] ​ 5 I'm a go getter 5 I'll try anything 8 i have so many ideas/plans …" at bounding box center [152, 244] width 244 height 421
click at [91, 83] on pre "​" at bounding box center [152, 86] width 244 height 7
type textarea "i have so many ideas/plans so much I love to Do I am the kind of person who cou…"
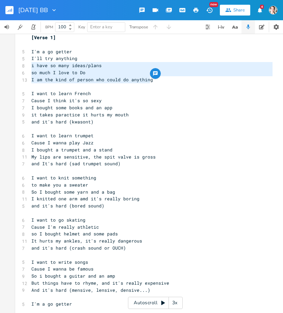
drag, startPoint x: 152, startPoint y: 81, endPoint x: 29, endPoint y: 66, distance: 124.0
click at [30, 66] on div "[Verse 1] ​ 5 I'm a go getter 5 I'll try anything 8 i have so many ideas/plans …" at bounding box center [152, 244] width 244 height 421
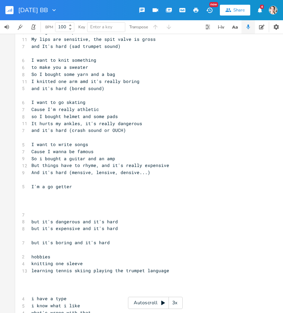
scroll to position [120, 0]
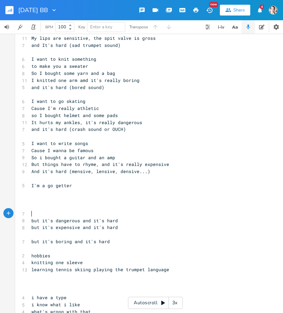
click at [65, 212] on pre "​" at bounding box center [152, 213] width 244 height 7
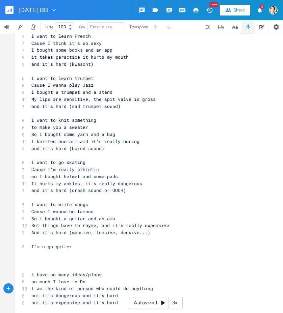
scroll to position [0, 0]
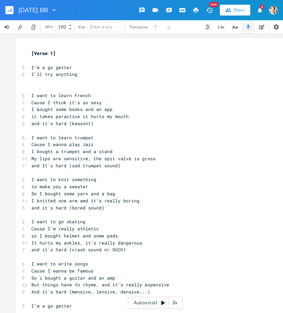
click at [86, 77] on pre "I'll try anything" at bounding box center [152, 74] width 244 height 7
type textarea "I'll try anything"
type textarea "want to"
drag, startPoint x: 55, startPoint y: 96, endPoint x: 35, endPoint y: 97, distance: 19.6
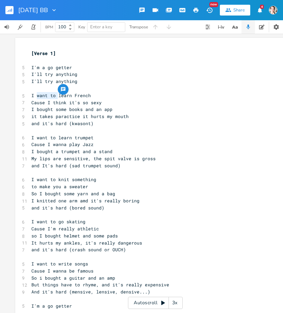
click at [35, 97] on span "I want to learn French" at bounding box center [60, 95] width 59 height 6
type textarea "'m gonna"
click at [55, 138] on span "I want to learn trumpet" at bounding box center [62, 138] width 62 height 6
type textarea "'m gonna"
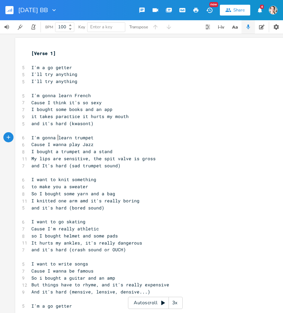
click at [53, 180] on span "I want to knit something" at bounding box center [63, 179] width 65 height 6
type textarea "'m gonna"
click at [35, 188] on span "to make you a sweater" at bounding box center [59, 187] width 57 height 6
type textarea "I'll"
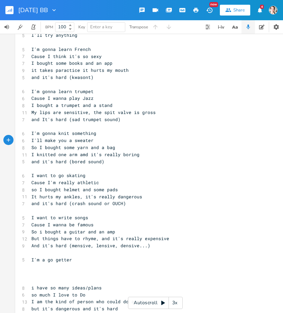
scroll to position [47, 0]
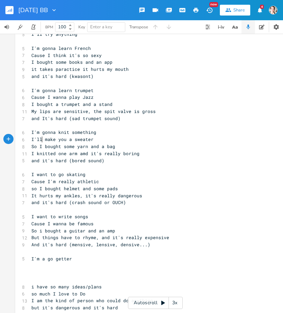
click at [53, 175] on span "I want to go skating" at bounding box center [58, 174] width 54 height 6
type textarea "'m gonna"
click at [52, 216] on span "I want to write songs" at bounding box center [59, 217] width 57 height 6
type textarea "'m gonna"
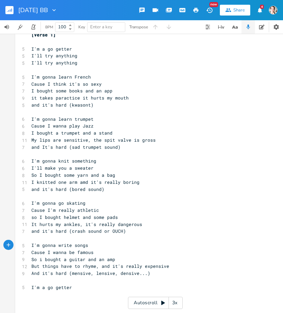
scroll to position [19, 0]
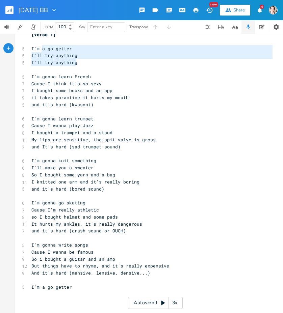
type textarea "I'm a go getter I'll try anything I'll try anything"
drag, startPoint x: 77, startPoint y: 63, endPoint x: 29, endPoint y: 48, distance: 50.6
click at [30, 48] on div "[Verse 1] ​ 5 I'm a go getter 5 I'll try anything 5 I'll try anything ​ 5 I'm g…" at bounding box center [152, 241] width 244 height 421
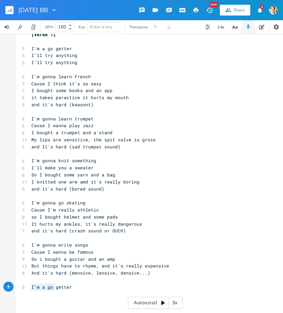
type textarea "I'm a go getter"
click at [71, 286] on div "I'm a go getter x [Verse 1] ​ 5 I'm a go getter 5 I'll try anything 5 I'll try …" at bounding box center [155, 240] width 280 height 443
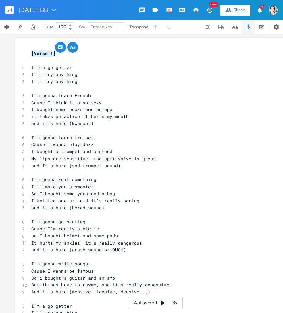
drag, startPoint x: 61, startPoint y: 52, endPoint x: 25, endPoint y: 51, distance: 35.8
click at [25, 51] on div "[Verse 1] x [Verse 1] ​ 5 I'm a go getter 5 I'll try anything 5 I'll try anythi…" at bounding box center [155, 266] width 280 height 457
type textarea "Go Getter"
click at [37, 53] on span "Go Getter" at bounding box center [43, 53] width 24 height 6
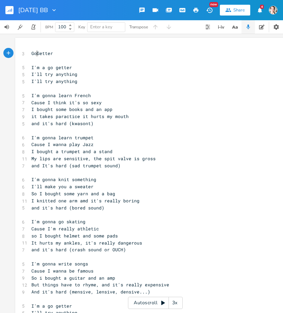
type textarea "-"
click at [54, 67] on span "I'm a go getter" at bounding box center [51, 67] width 40 height 6
type textarea "-"
click at [51, 75] on span "I'll try anything" at bounding box center [54, 74] width 46 height 6
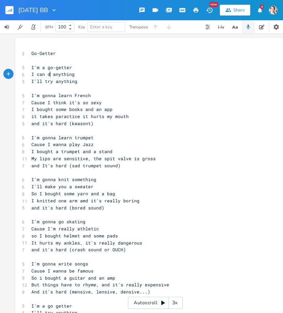
type textarea "can do"
click at [78, 77] on pre "I can do anything" at bounding box center [152, 74] width 244 height 7
click at [51, 83] on span "I'll try anything" at bounding box center [54, 81] width 46 height 6
type textarea "can do"
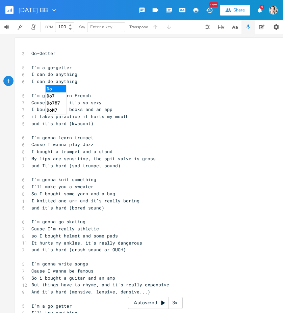
click at [107, 84] on pre "I can do anything" at bounding box center [152, 81] width 244 height 7
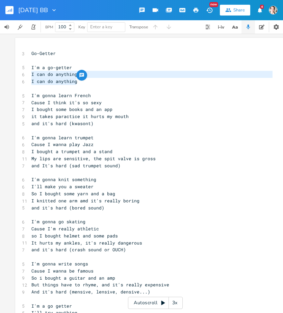
type textarea "I'm a go-getter I can do anything I can do anything"
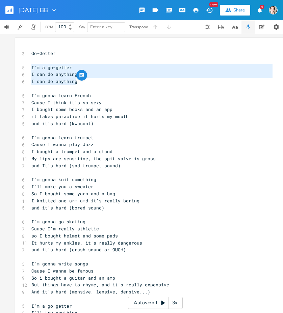
drag, startPoint x: 79, startPoint y: 81, endPoint x: 24, endPoint y: 70, distance: 55.9
click at [24, 70] on div "I'm a go-getter I can do anything I can do anything x 3 Go-Getter ​ 5 I'm a go-…" at bounding box center [155, 266] width 280 height 457
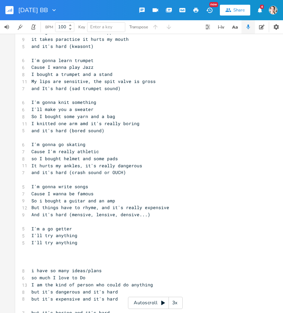
scroll to position [77, 0]
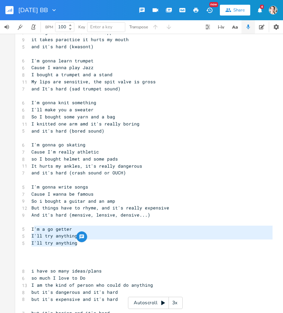
type textarea "I'm a go getter I'll try anything I'll try anything"
drag, startPoint x: 76, startPoint y: 244, endPoint x: 30, endPoint y: 229, distance: 49.0
click at [30, 229] on div "3 Go-Getter ​ 5 I'm a go-getter 6 I can do anything 6 I can do anything ​ 5 I'm…" at bounding box center [152, 190] width 244 height 435
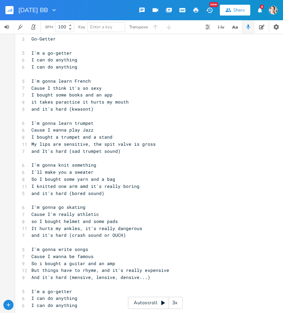
scroll to position [16, 0]
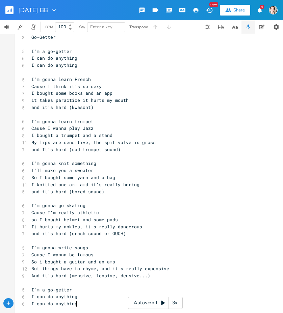
click at [84, 86] on span "Cause I think it's so sexy" at bounding box center [66, 86] width 70 height 6
click at [43, 44] on pre "​" at bounding box center [152, 44] width 244 height 7
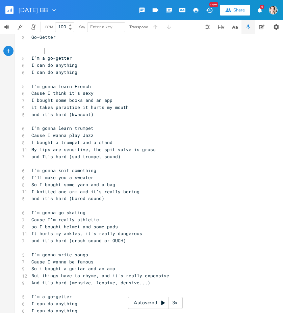
scroll to position [0, 6]
type textarea "C"
click at [75, 58] on pre "I'm a go-getter" at bounding box center [152, 58] width 244 height 7
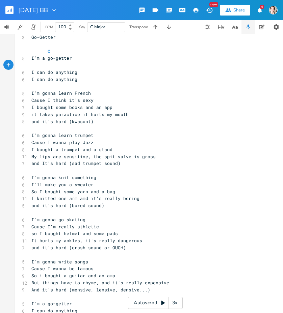
scroll to position [0, 13]
type textarea "G"
click at [107, 72] on pre "I can do anything" at bounding box center [152, 72] width 244 height 7
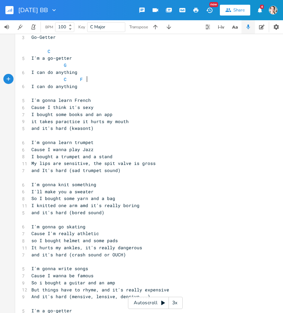
scroll to position [0, 28]
type textarea "C F C"
click at [32, 93] on pre "​" at bounding box center [152, 93] width 244 height 7
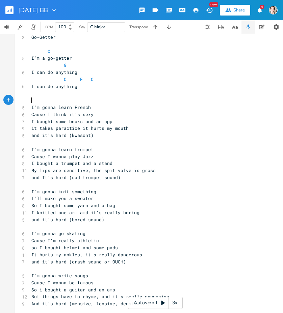
type textarea "C"
click at [92, 109] on pre "I'm gonna learn French" at bounding box center [152, 107] width 244 height 7
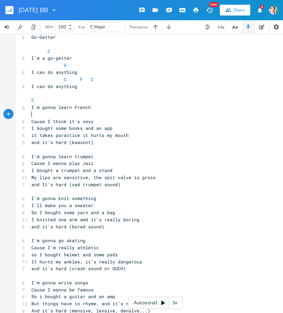
click at [79, 115] on pre "​" at bounding box center [152, 114] width 244 height 7
type textarea "F"
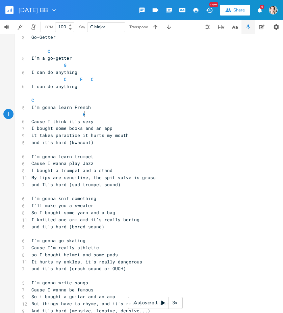
scroll to position [0, 24]
click at [119, 118] on pre "Cause I think it's sexy" at bounding box center [152, 121] width 244 height 7
click at [114, 121] on pre "Cause I think it's sexy" at bounding box center [152, 121] width 244 height 7
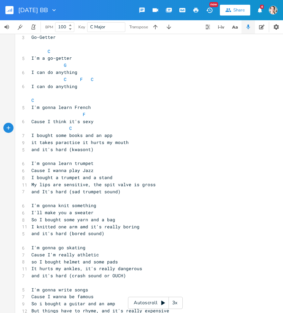
type textarea "C G"
click at [128, 115] on pre "F" at bounding box center [152, 114] width 244 height 7
click at [119, 135] on pre "I bought some books and an app" at bounding box center [152, 135] width 244 height 7
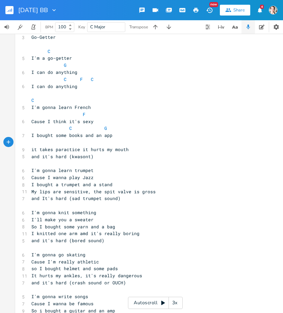
click at [58, 152] on span "it takes paractice it hurts my mouth" at bounding box center [79, 149] width 97 height 6
click at [54, 145] on pre "​" at bounding box center [152, 142] width 244 height 7
type textarea "C"
click at [109, 144] on pre "C" at bounding box center [152, 142] width 244 height 7
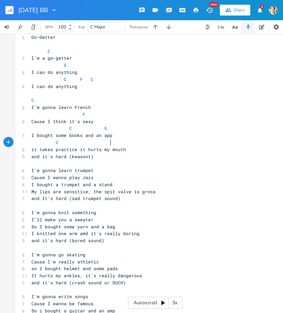
scroll to position [0, 23]
type textarea "G"
click at [171, 134] on pre "I bought some books and an app" at bounding box center [152, 135] width 244 height 7
click at [127, 150] on pre "it takes practice it hurts my mouth" at bounding box center [152, 149] width 244 height 7
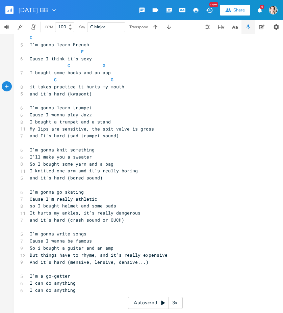
scroll to position [80, 0]
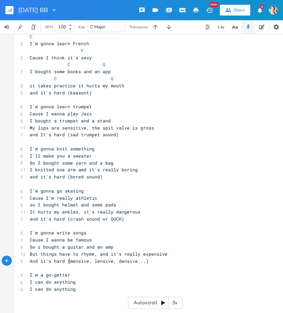
click at [67, 261] on span "And it's hard (mensive, lensive, densive...)" at bounding box center [89, 261] width 119 height 6
type textarea "expensive"
type textarea ","
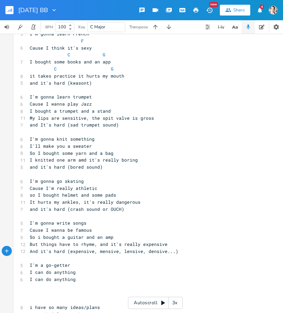
scroll to position [92, 0]
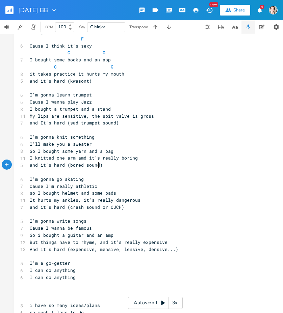
click at [96, 165] on span "and it's hard (bored sound)" at bounding box center [66, 165] width 73 height 6
type textarea "ored sound)"
drag, startPoint x: 69, startPoint y: 165, endPoint x: 99, endPoint y: 165, distance: 30.0
click at [99, 165] on span "and it's hard (bored sound)" at bounding box center [66, 165] width 73 height 6
click at [112, 167] on pre "and it's hard (bored sound)" at bounding box center [150, 165] width 244 height 7
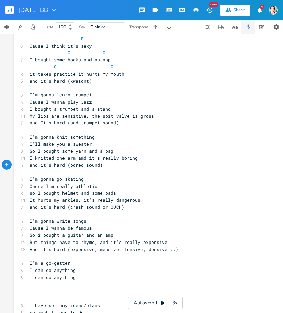
click at [123, 208] on pre "and it's hard (crash sound or OUCH)" at bounding box center [150, 207] width 244 height 7
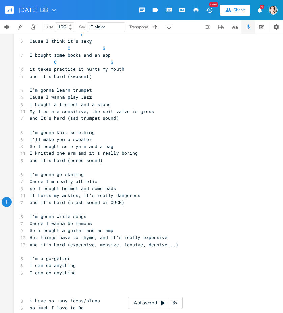
scroll to position [104, 0]
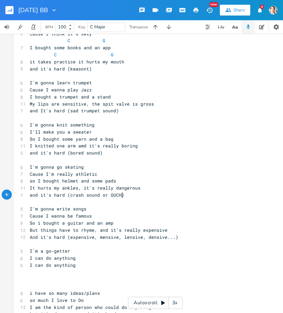
click at [74, 265] on pre "I can do anything" at bounding box center [150, 265] width 244 height 7
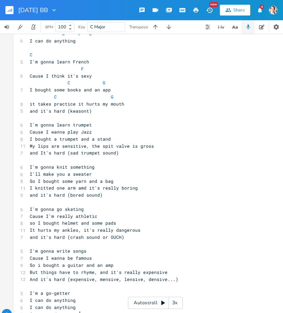
scroll to position [64, 0]
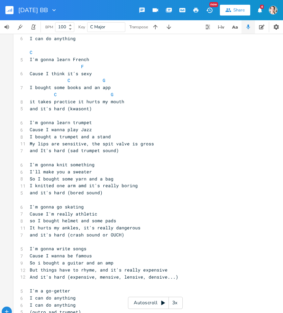
type textarea "(outro sad trumpet)"
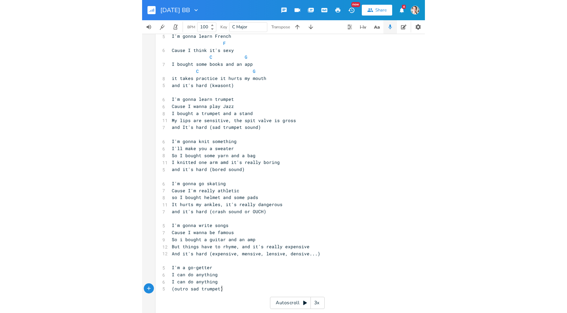
scroll to position [0, 0]
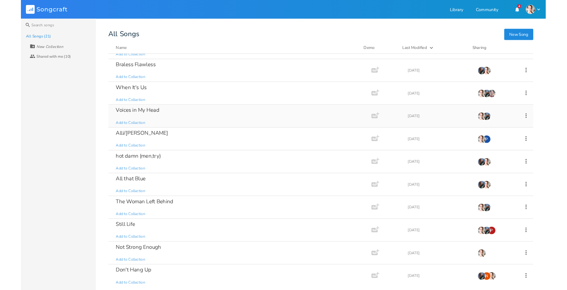
scroll to position [95, 0]
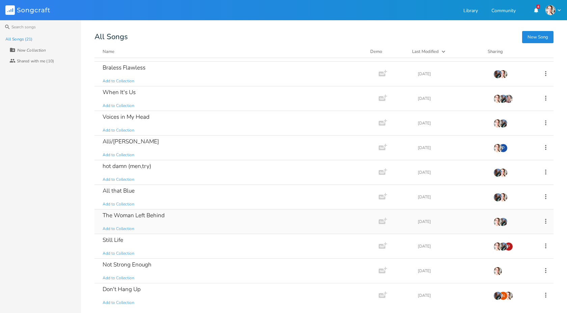
click at [150, 220] on div "The Woman Left Behind Add to Collection" at bounding box center [235, 222] width 265 height 24
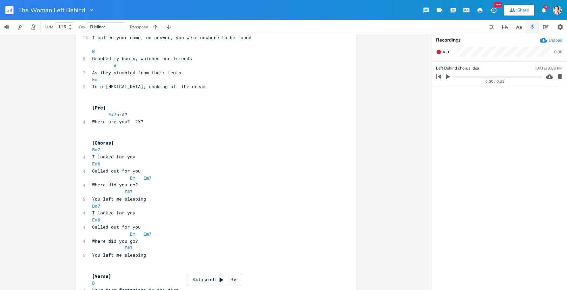
scroll to position [103, 0]
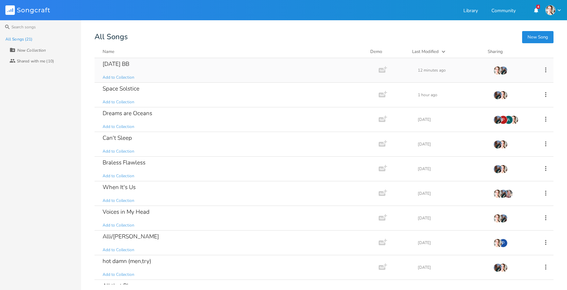
click at [132, 64] on div "[DATE] BB Add to Collection" at bounding box center [235, 70] width 265 height 24
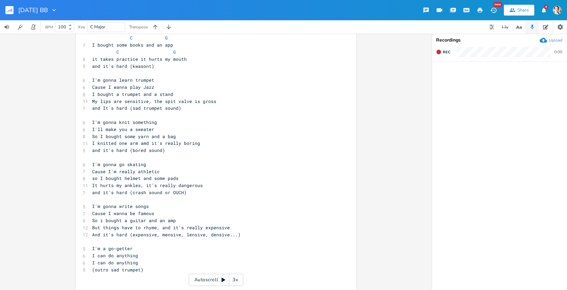
scroll to position [108, 0]
type input "Go-Getter"
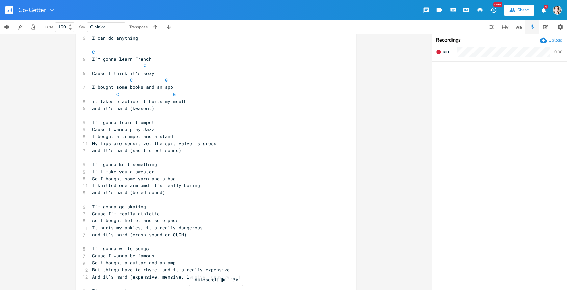
scroll to position [65, 0]
